Goal: Transaction & Acquisition: Purchase product/service

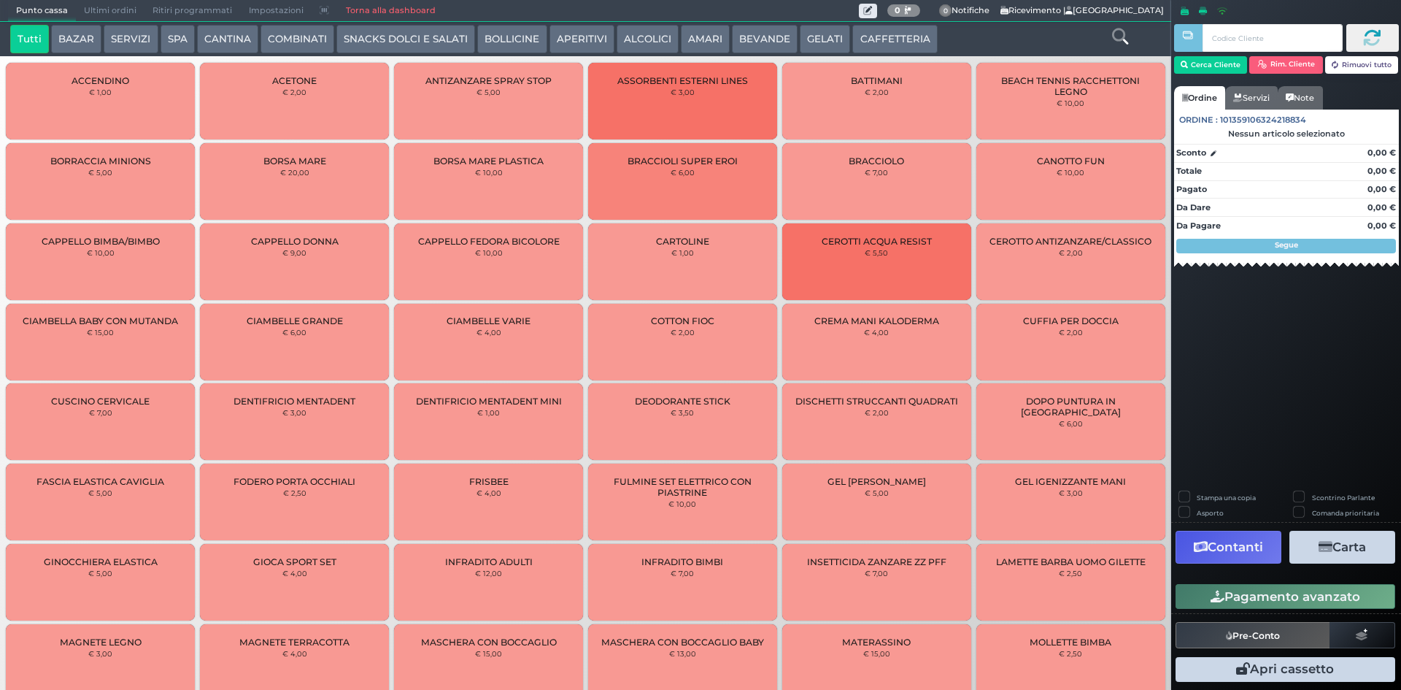
click at [896, 45] on button "CAFFETTERIA" at bounding box center [894, 39] width 85 height 29
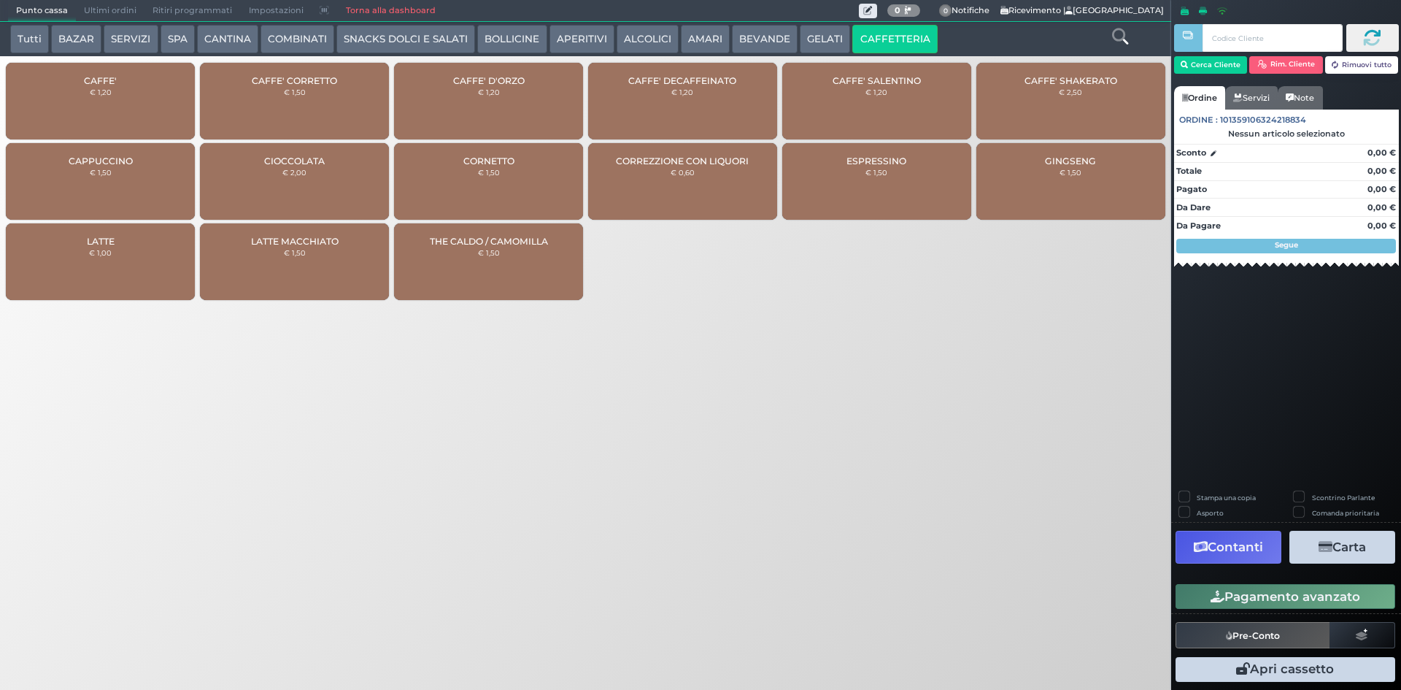
click at [122, 101] on div "CAFFE' € 1,20" at bounding box center [100, 101] width 189 height 77
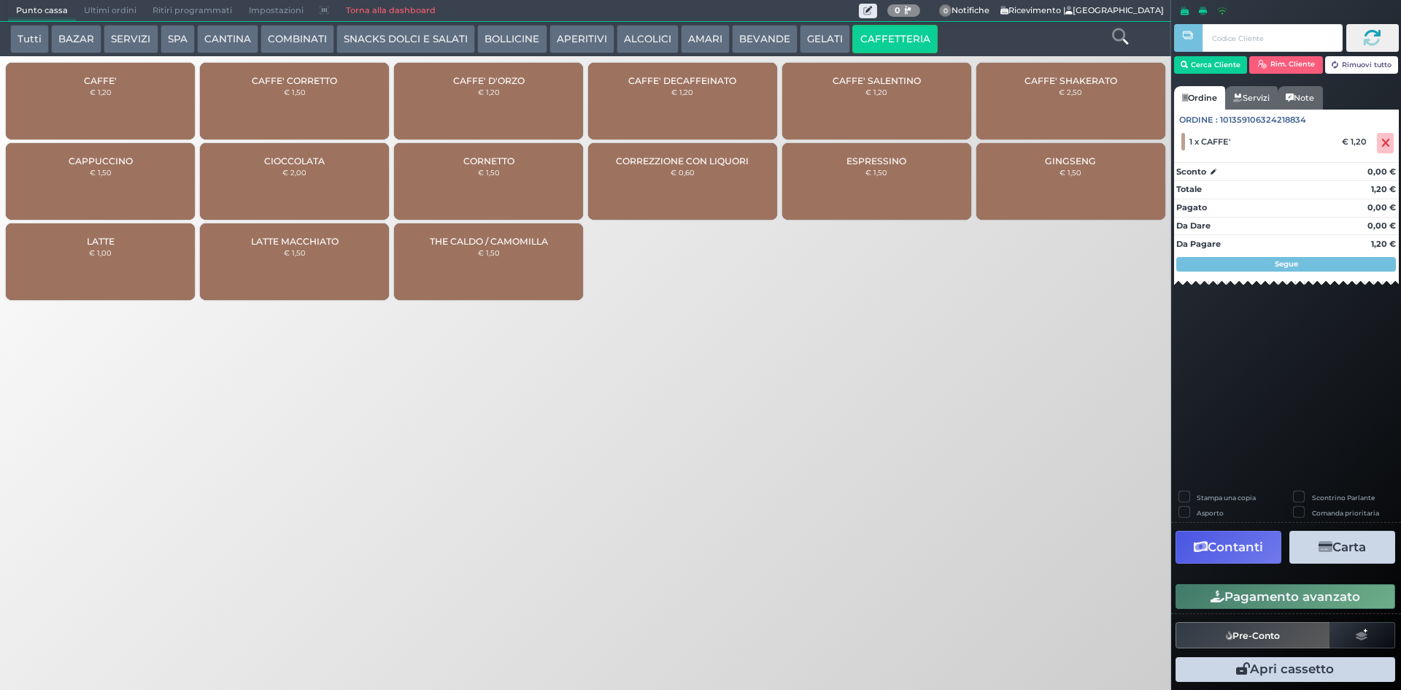
click at [1265, 598] on button "Pagamento avanzato" at bounding box center [1286, 596] width 220 height 25
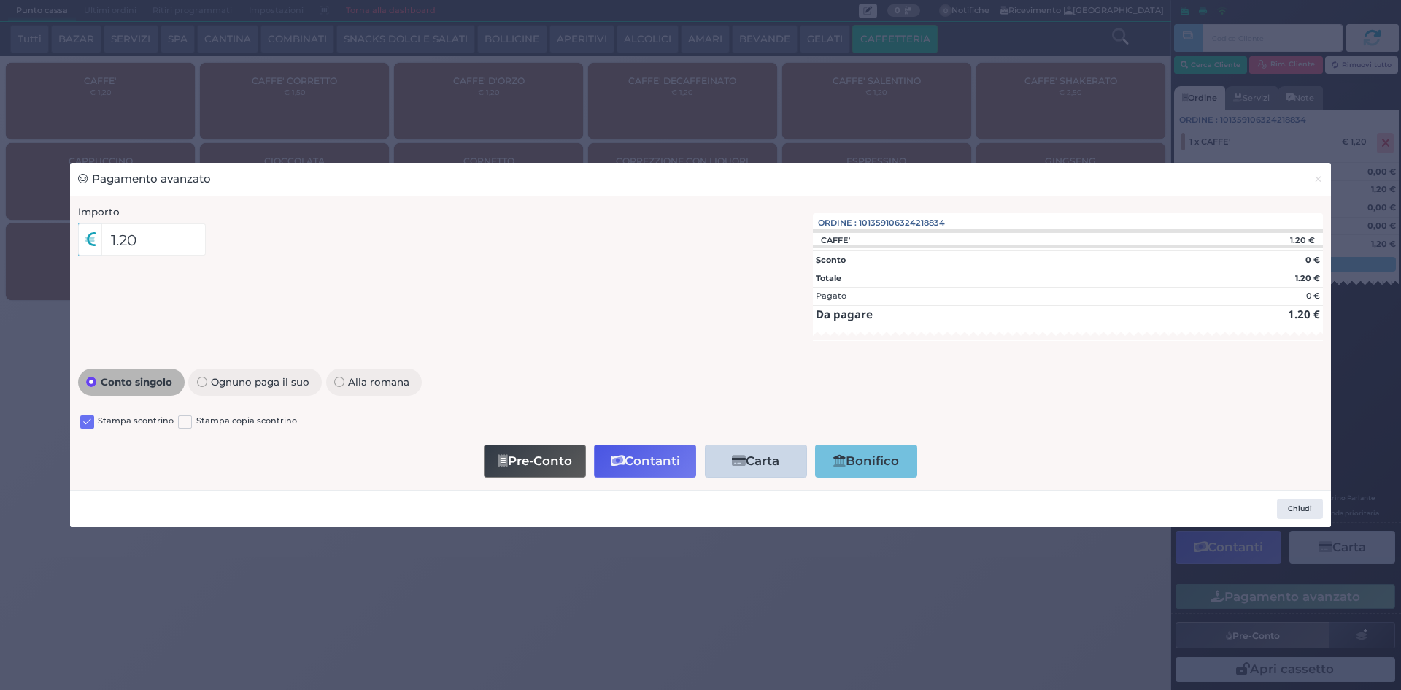
click at [84, 426] on label at bounding box center [87, 422] width 14 height 14
click at [0, 0] on input "checkbox" at bounding box center [0, 0] width 0 height 0
click at [664, 453] on button "Contanti" at bounding box center [645, 460] width 102 height 33
